Goal: Transaction & Acquisition: Purchase product/service

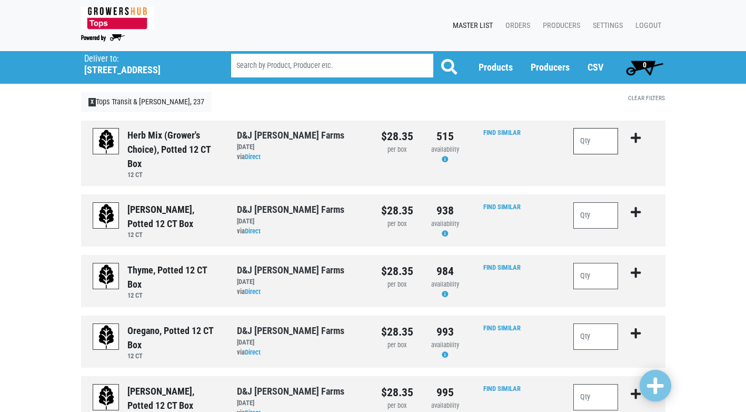
click at [589, 144] on input "number" at bounding box center [595, 141] width 45 height 26
type input "1"
click at [638, 141] on icon "submit" at bounding box center [636, 138] width 10 height 12
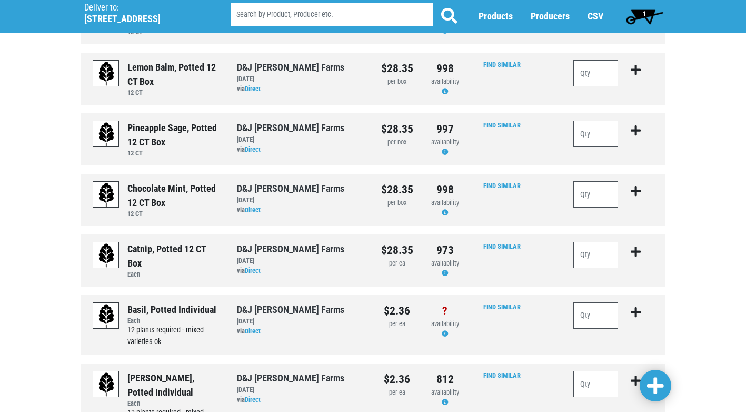
scroll to position [843, 0]
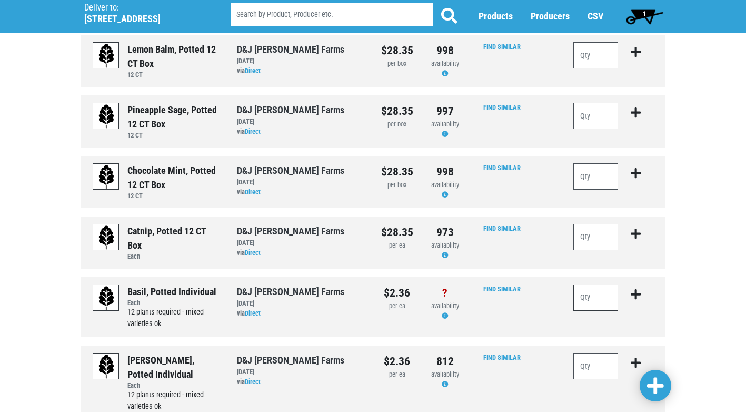
click at [581, 301] on input "number" at bounding box center [595, 297] width 45 height 26
type input "36"
click at [630, 292] on button "submit" at bounding box center [635, 300] width 25 height 33
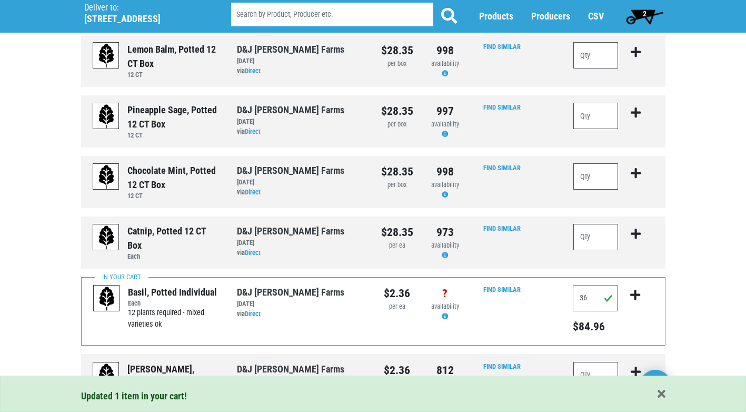
click at [640, 17] on span "2" at bounding box center [644, 16] width 47 height 21
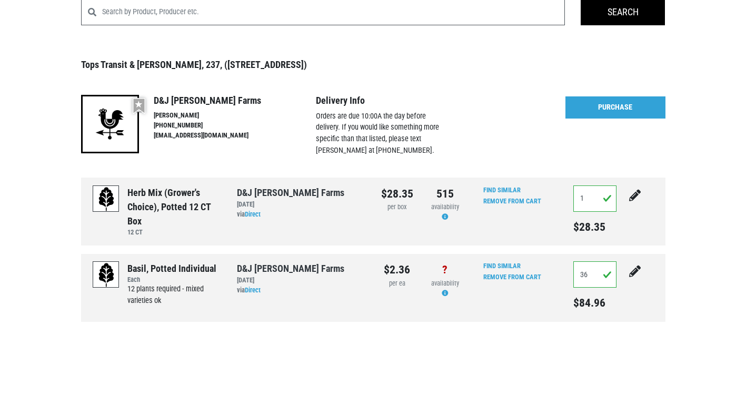
scroll to position [73, 0]
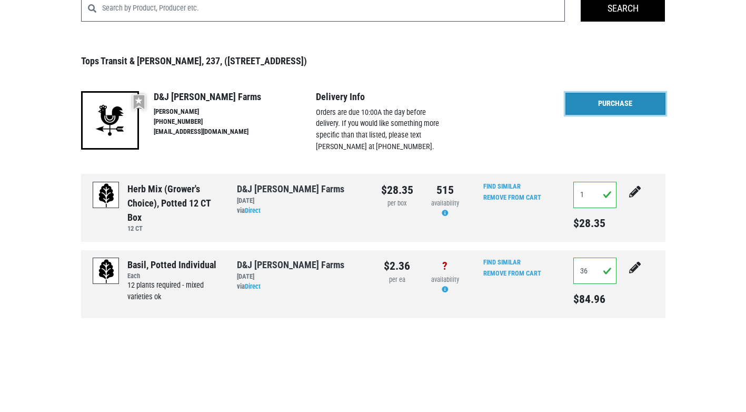
click at [607, 108] on link "Purchase" at bounding box center [616, 104] width 100 height 22
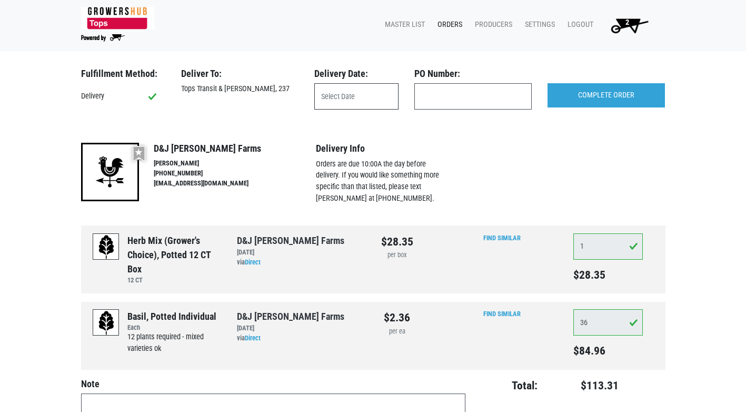
click at [361, 101] on input "text" at bounding box center [356, 96] width 84 height 26
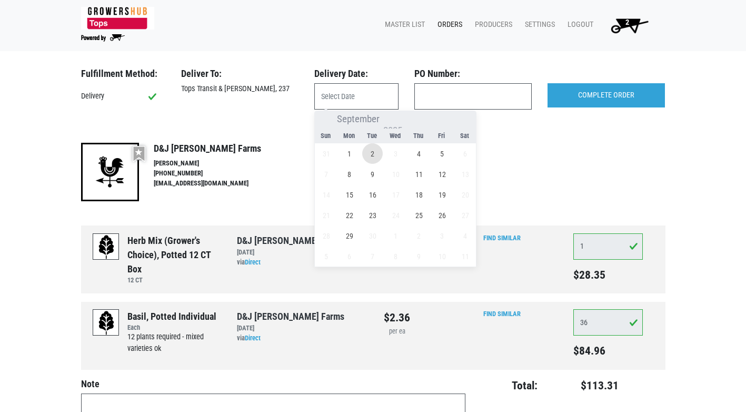
click at [372, 153] on span "2" at bounding box center [372, 153] width 21 height 21
type input "2025-09-02"
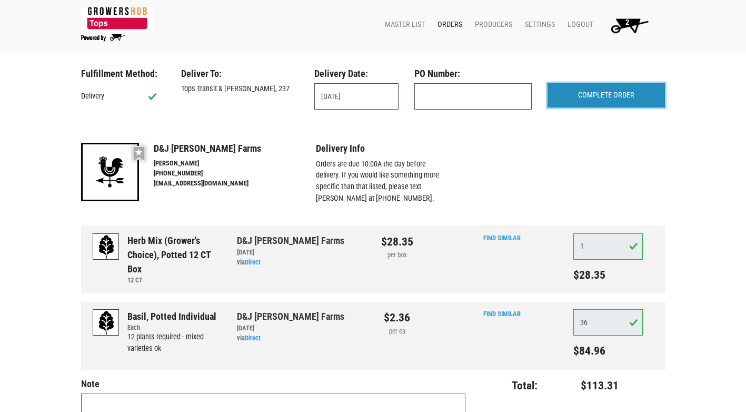
click at [606, 96] on input "COMPLETE ORDER" at bounding box center [606, 95] width 117 height 24
